Goal: Obtain resource: Obtain resource

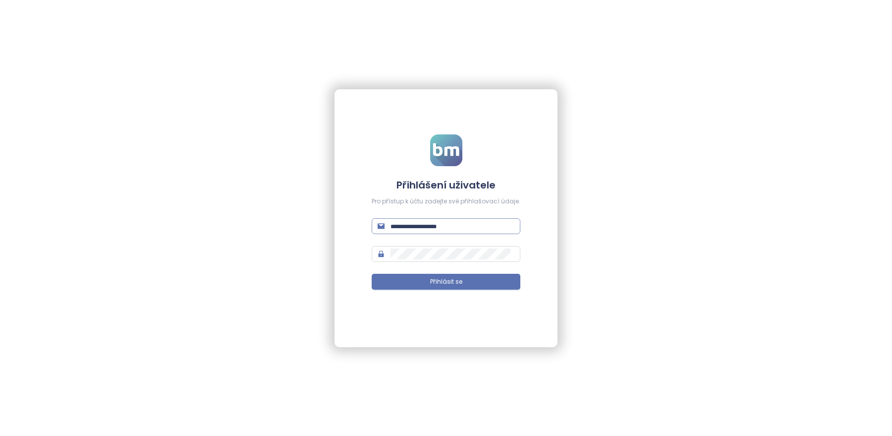
click at [469, 227] on input "text" at bounding box center [453, 226] width 124 height 11
type input "**********"
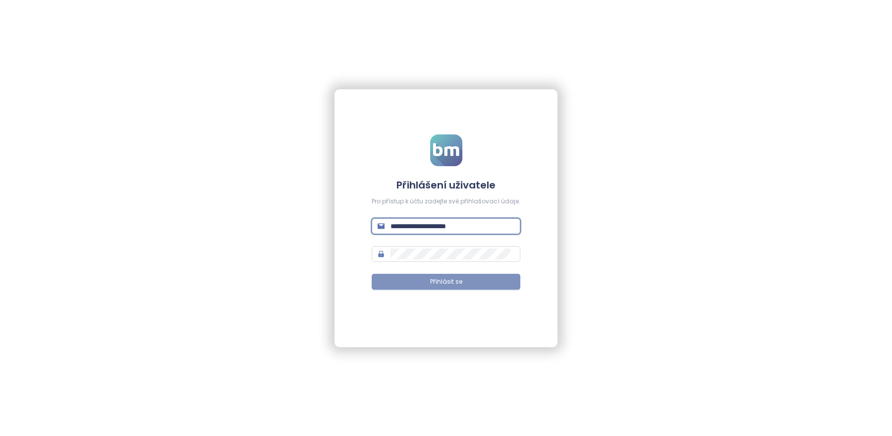
click at [467, 281] on button "Přihlásit se" at bounding box center [446, 282] width 149 height 16
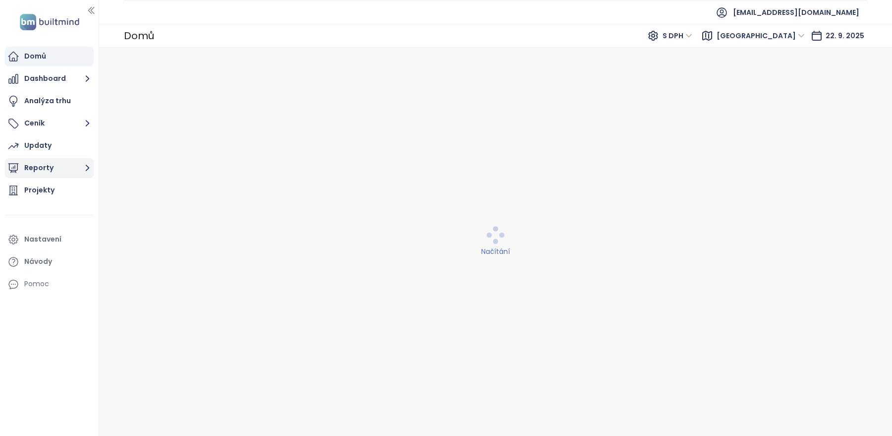
click at [35, 168] on button "Reporty" at bounding box center [49, 168] width 89 height 20
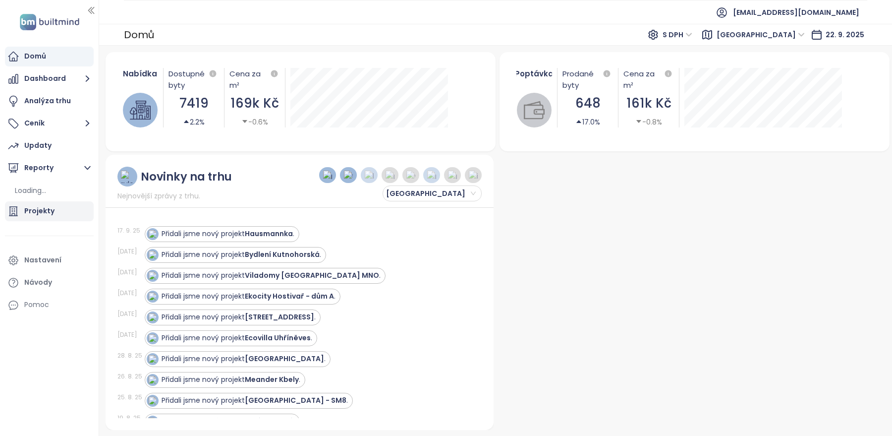
click at [32, 210] on div "Projekty" at bounding box center [39, 211] width 30 height 12
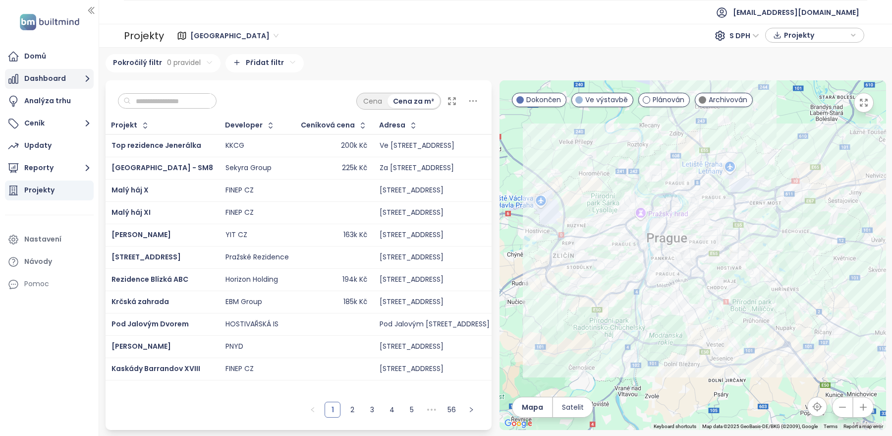
click at [69, 82] on button "Dashboard" at bounding box center [49, 79] width 89 height 20
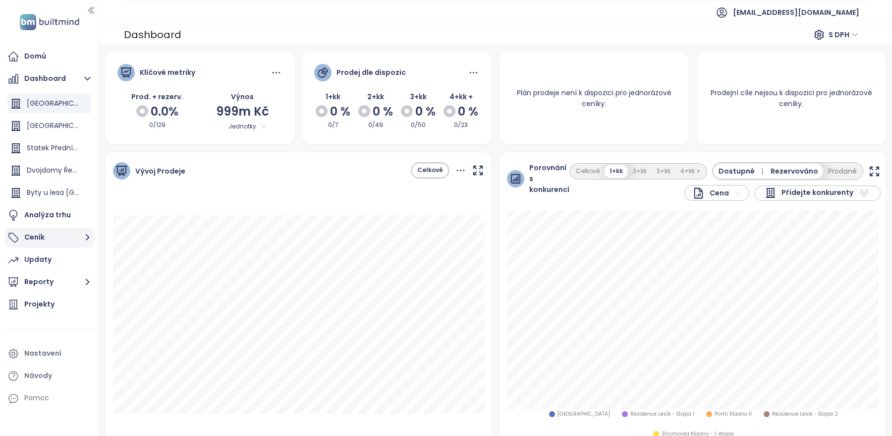
click at [39, 235] on button "Ceník" at bounding box center [49, 238] width 89 height 20
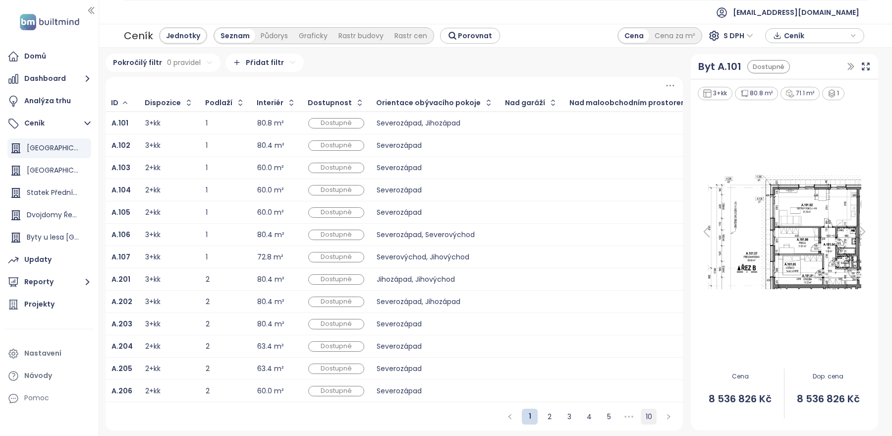
click at [654, 417] on link "10" at bounding box center [649, 416] width 15 height 15
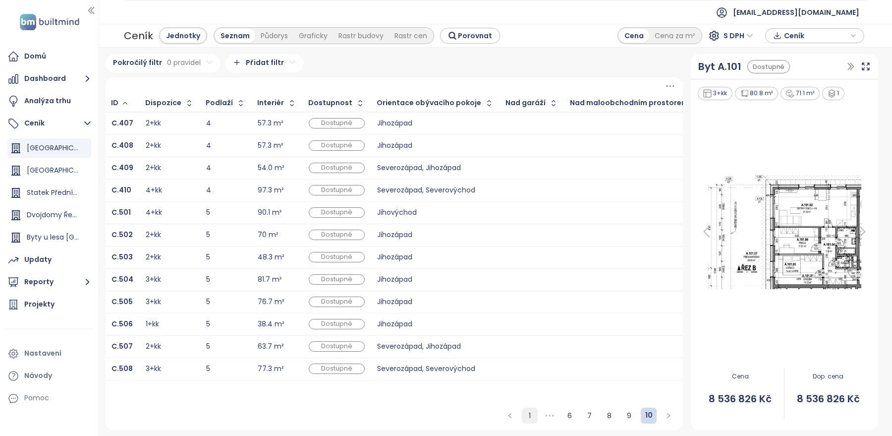
click at [528, 418] on link "1" at bounding box center [530, 415] width 15 height 15
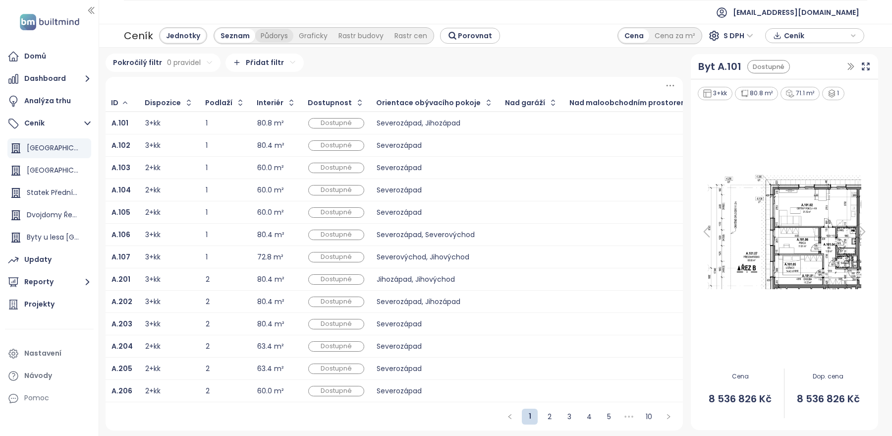
click at [261, 36] on div "Půdorys" at bounding box center [274, 36] width 38 height 14
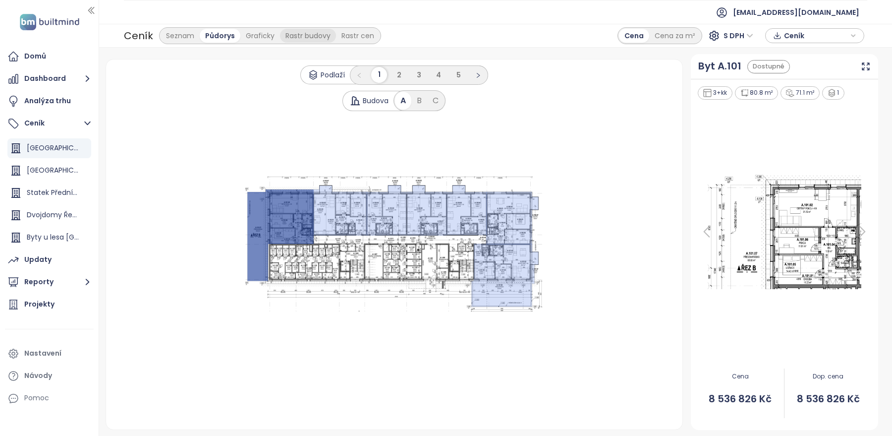
click at [306, 38] on div "Rastr budovy" at bounding box center [308, 36] width 56 height 14
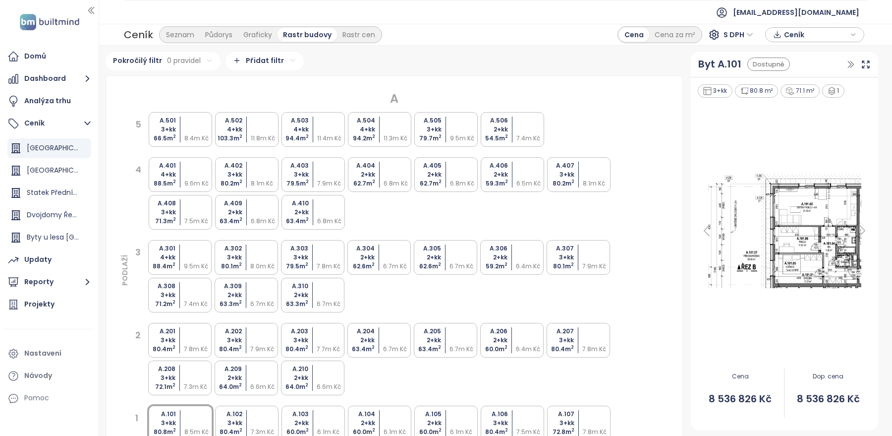
click at [359, 26] on div "Seznam Půdorys Graficky Rastr budovy Rastr cen" at bounding box center [270, 34] width 223 height 17
click at [355, 36] on div "Rastr cen" at bounding box center [359, 35] width 44 height 14
click at [162, 33] on div "Seznam" at bounding box center [180, 35] width 39 height 14
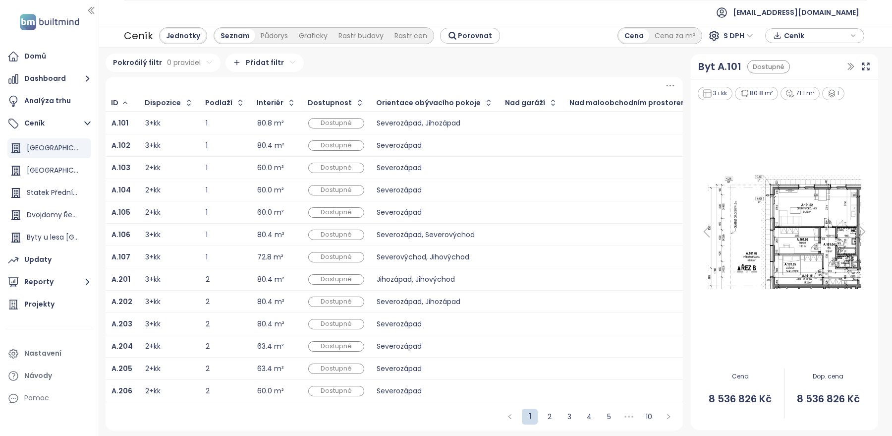
click at [813, 40] on span "Ceník" at bounding box center [816, 35] width 64 height 15
click at [793, 84] on span "Stáhnout" at bounding box center [803, 85] width 35 height 11
click at [792, 39] on span "Ceník" at bounding box center [816, 35] width 64 height 15
